Goal: Find specific page/section: Find specific page/section

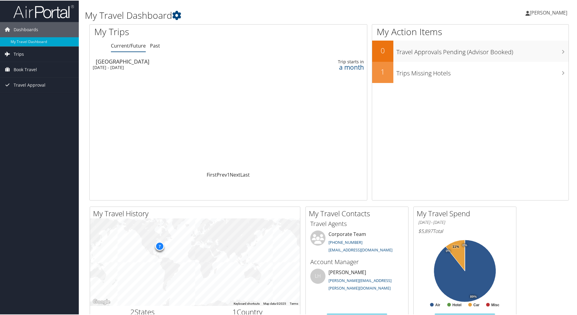
click at [24, 53] on link "Trips" at bounding box center [39, 53] width 79 height 15
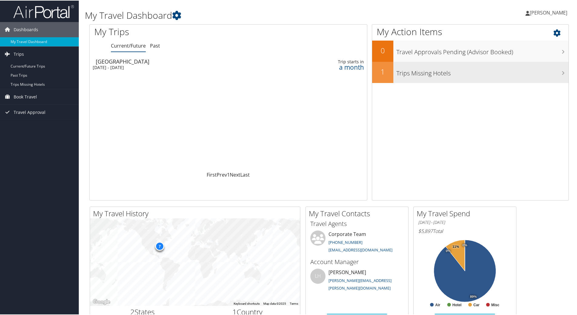
click at [463, 75] on h3 "Trips Missing Hotels" at bounding box center [482, 71] width 172 height 12
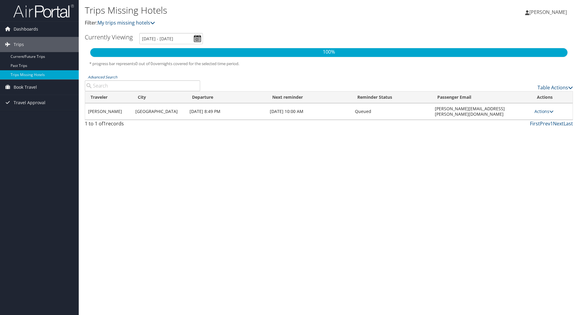
click at [550, 109] on icon at bounding box center [552, 111] width 4 height 4
click at [464, 159] on div "Trips Missing Hotels Filter: My trips missing hotels [PERSON_NAME] [PERSON_NAME…" at bounding box center [329, 157] width 501 height 315
